Goal: Learn about a topic

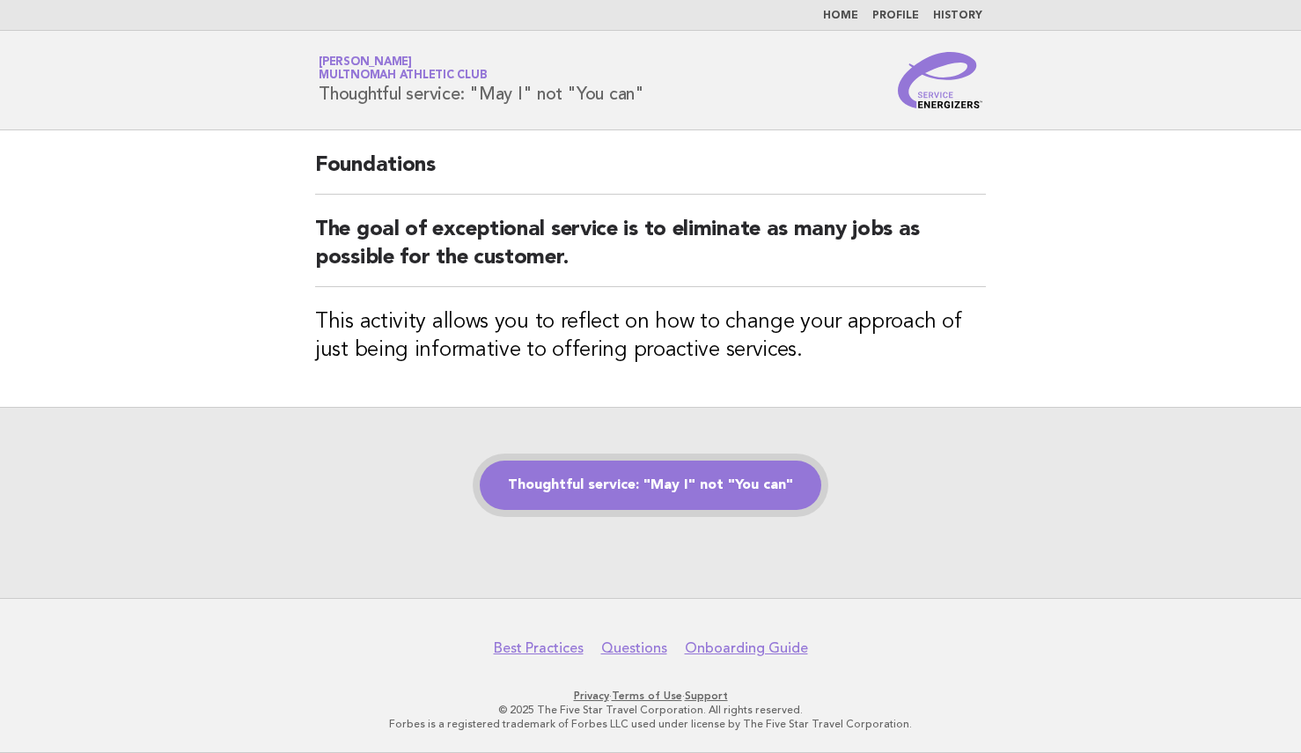
click at [703, 484] on link "Thoughtful service: "May I" not "You can"" at bounding box center [651, 484] width 342 height 49
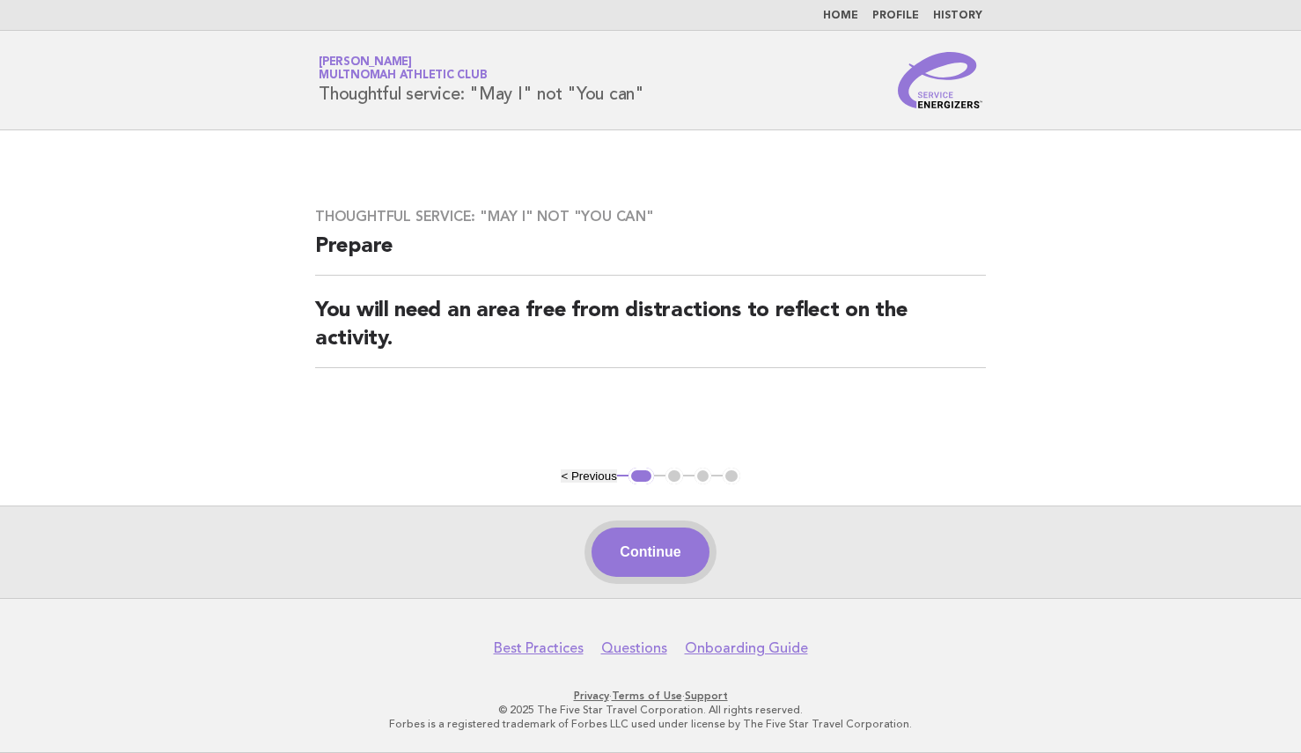
click at [641, 558] on button "Continue" at bounding box center [650, 551] width 117 height 49
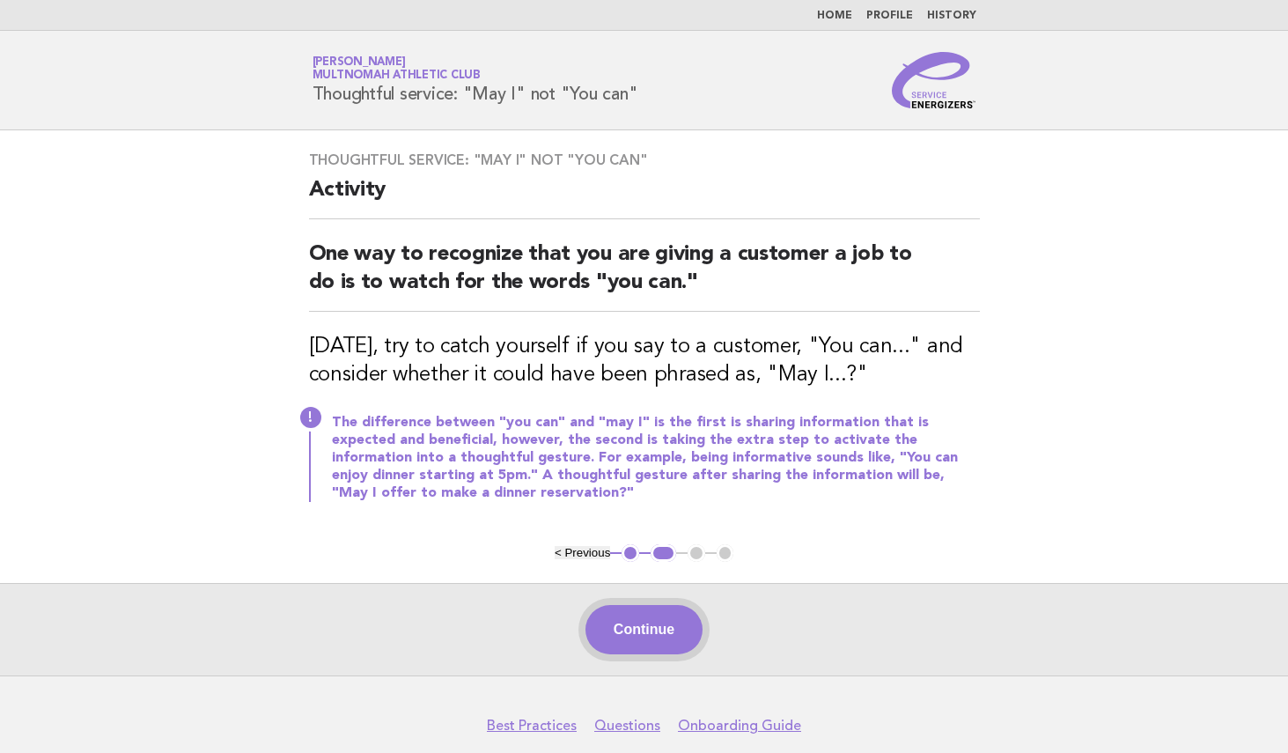
click at [643, 637] on button "Continue" at bounding box center [643, 629] width 117 height 49
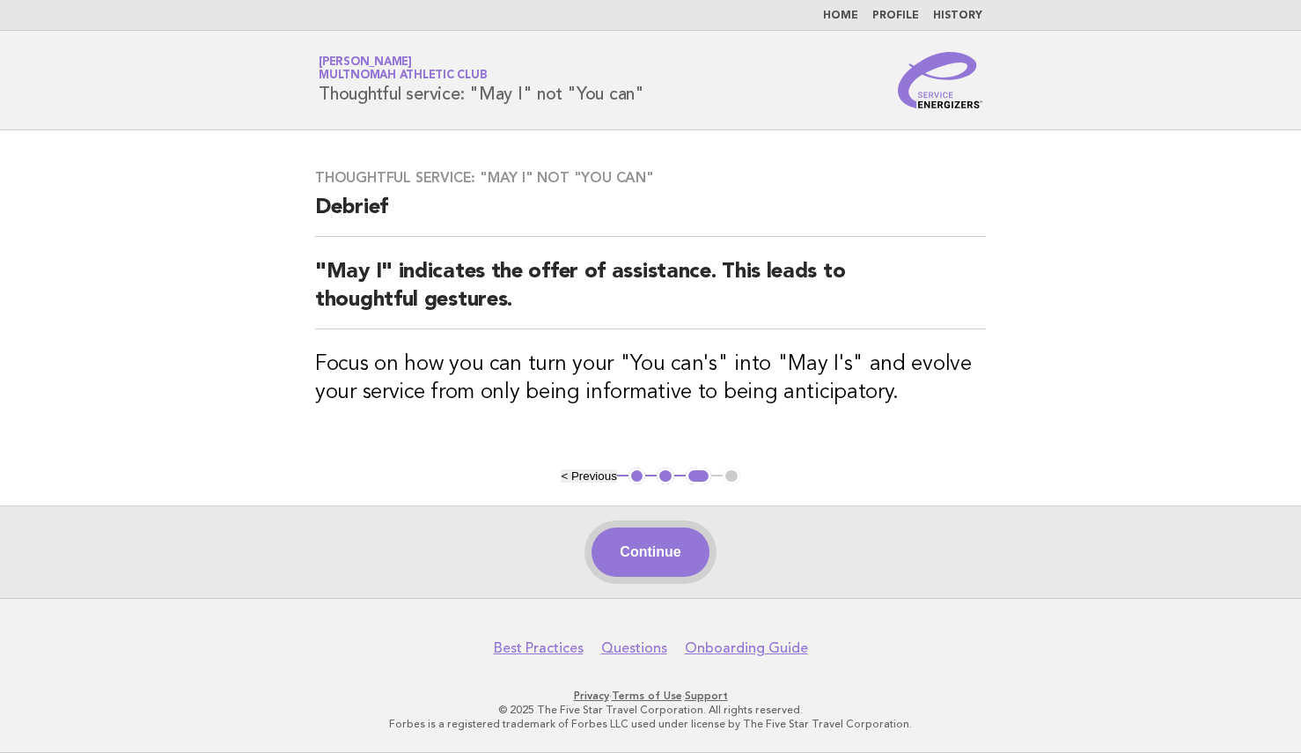
click at [653, 549] on button "Continue" at bounding box center [650, 551] width 117 height 49
